Goal: Task Accomplishment & Management: Manage account settings

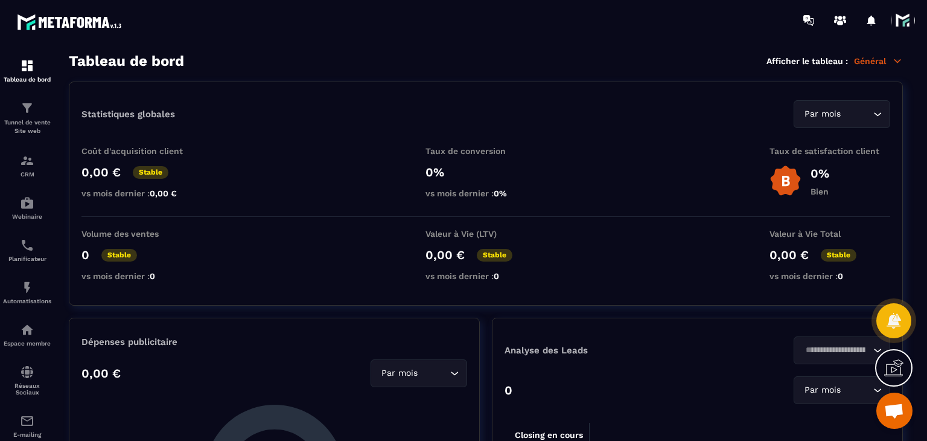
click at [910, 22] on span at bounding box center [903, 20] width 24 height 24
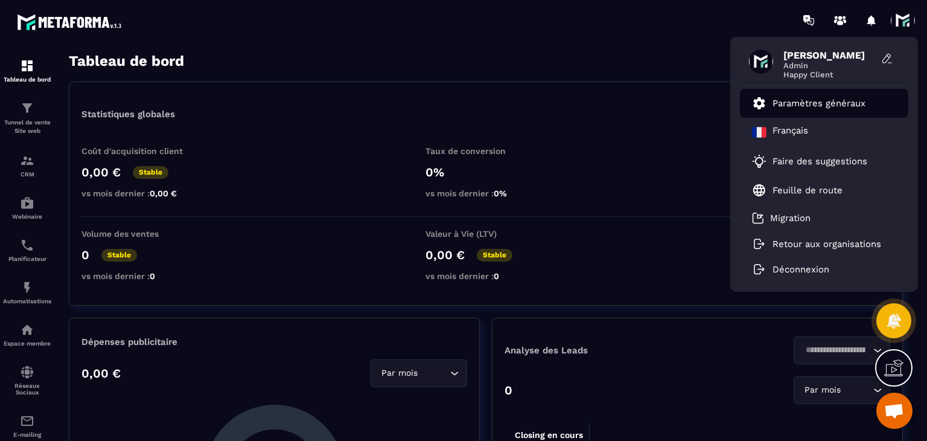
click at [792, 97] on link "Paramètres généraux" at bounding box center [808, 103] width 113 height 14
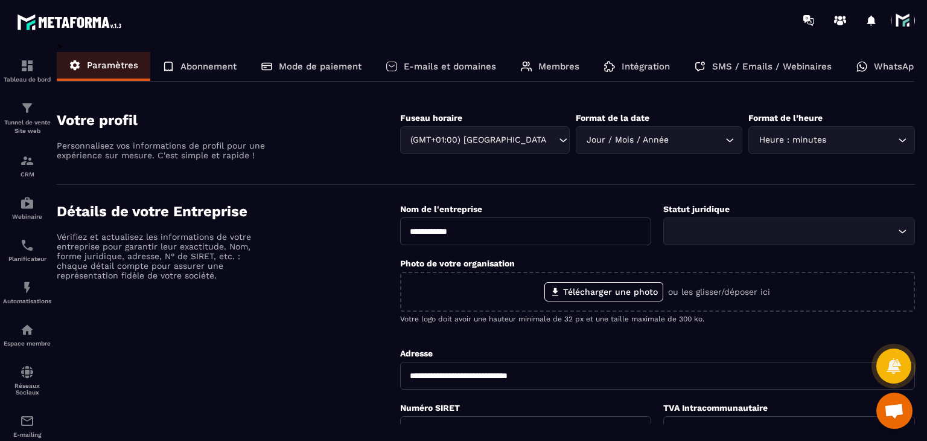
click at [203, 63] on p "Abonnement" at bounding box center [208, 66] width 56 height 11
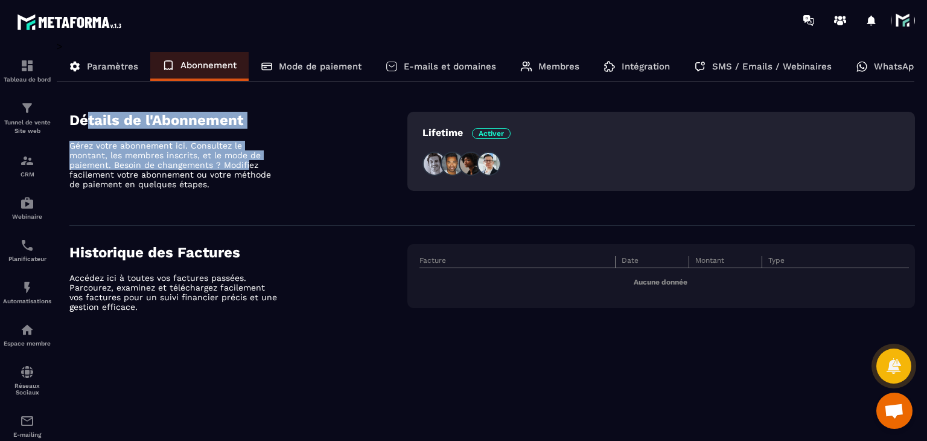
drag, startPoint x: 84, startPoint y: 109, endPoint x: 256, endPoint y: 168, distance: 181.5
click at [256, 168] on section "Détails de l'Abonnement Gérez votre abonnement ici. Consultez le montant, les m…" at bounding box center [491, 160] width 845 height 132
click at [258, 170] on p "Gérez votre abonnement ici. Consultez le montant, les membres inscrits, et le m…" at bounding box center [174, 165] width 211 height 48
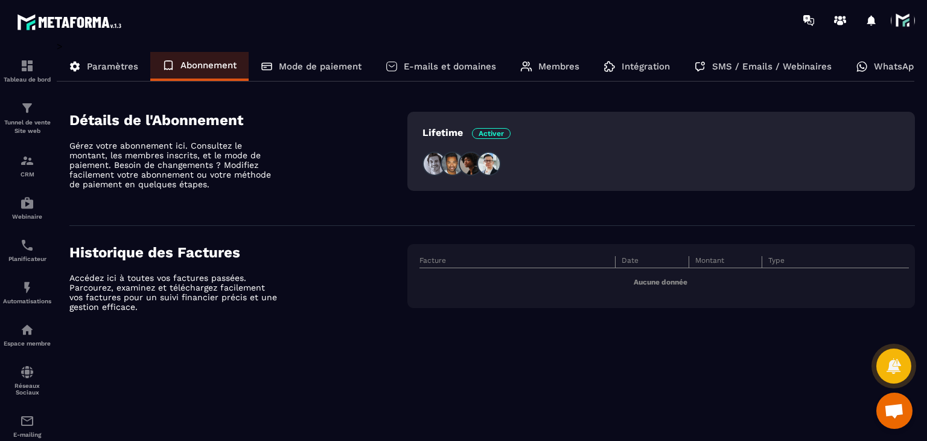
drag, startPoint x: 127, startPoint y: 177, endPoint x: 97, endPoint y: 160, distance: 35.1
click at [101, 162] on p "Gérez votre abonnement ici. Consultez le montant, les membres inscrits, et le m…" at bounding box center [174, 165] width 211 height 48
click at [97, 160] on p "Gérez votre abonnement ici. Consultez le montant, les membres inscrits, et le m…" at bounding box center [174, 165] width 211 height 48
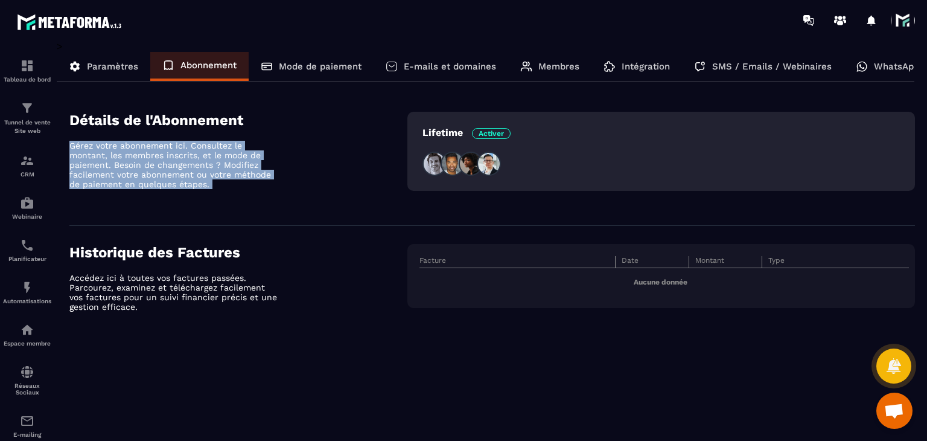
click at [97, 160] on p "Gérez votre abonnement ici. Consultez le montant, les membres inscrits, et le m…" at bounding box center [174, 165] width 211 height 48
click at [163, 167] on p "Gérez votre abonnement ici. Consultez le montant, les membres inscrits, et le m…" at bounding box center [174, 165] width 211 height 48
drag, startPoint x: 253, startPoint y: 191, endPoint x: 106, endPoint y: 142, distance: 154.8
click at [106, 142] on div "Détails de l'Abonnement Gérez votre abonnement ici. Consultez le montant, les m…" at bounding box center [238, 159] width 338 height 95
click at [106, 142] on p "Gérez votre abonnement ici. Consultez le montant, les membres inscrits, et le m…" at bounding box center [174, 165] width 211 height 48
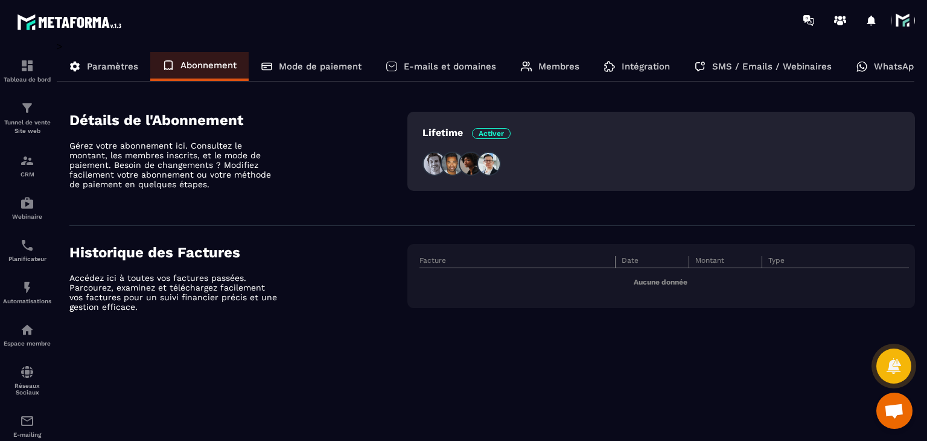
click at [338, 47] on div "> Paramètres Abonnement Mode de paiement E-mails et domaines Membres Intégratio…" at bounding box center [486, 193] width 858 height 307
click at [320, 82] on div "> Paramètres Abonnement Mode de paiement E-mails et domaines Membres Intégratio…" at bounding box center [486, 193] width 858 height 307
click at [909, 28] on span at bounding box center [903, 20] width 24 height 24
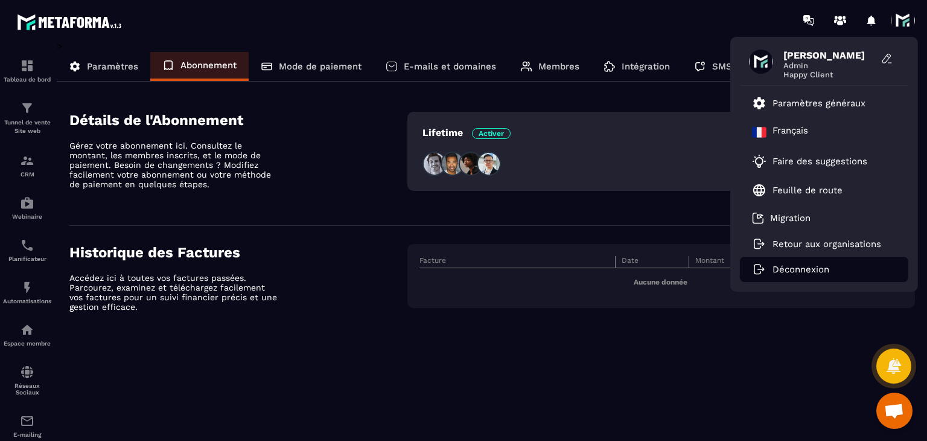
click at [803, 268] on p "Déconnexion" at bounding box center [800, 269] width 57 height 11
